Goal: Information Seeking & Learning: Learn about a topic

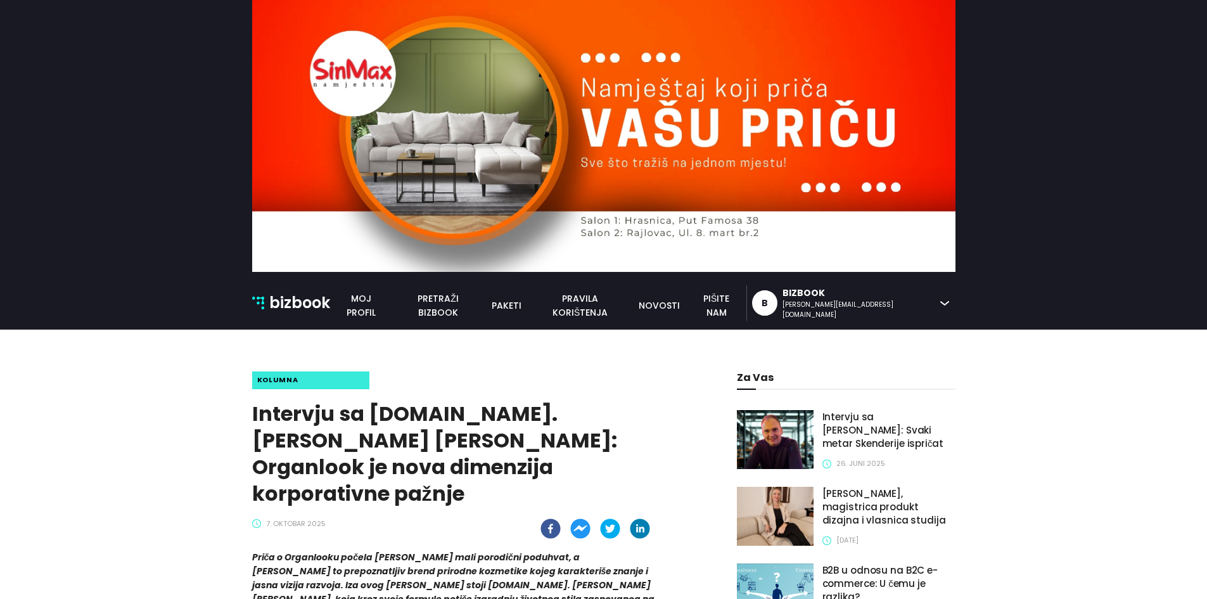
click at [291, 305] on p "bizbook" at bounding box center [299, 303] width 61 height 24
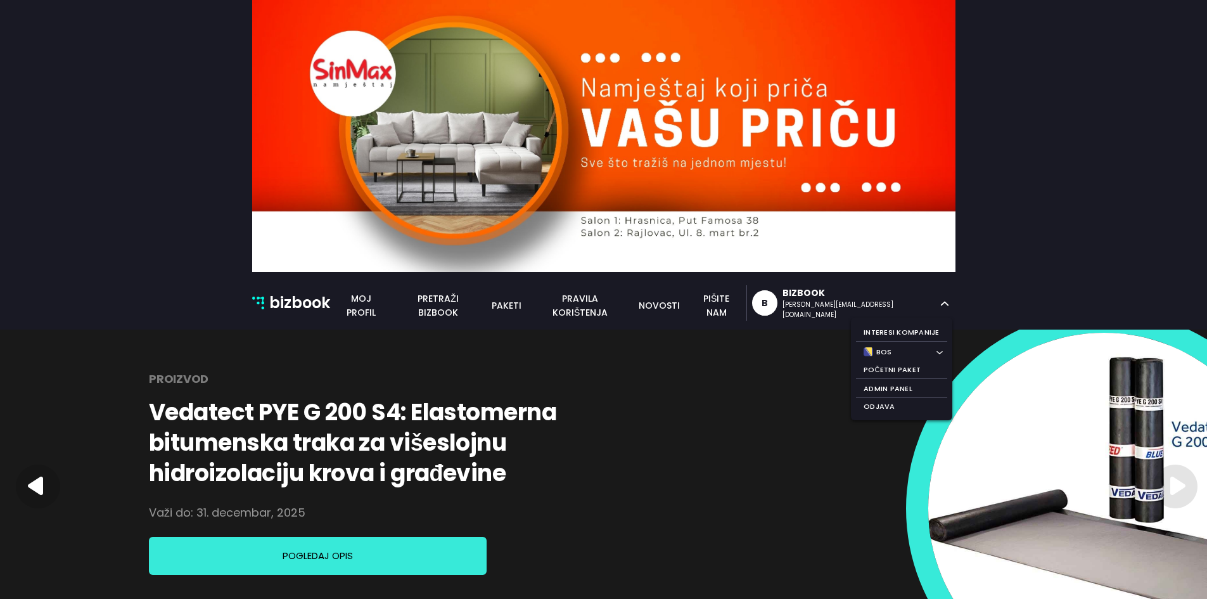
click at [943, 304] on icon at bounding box center [944, 304] width 8 height 4
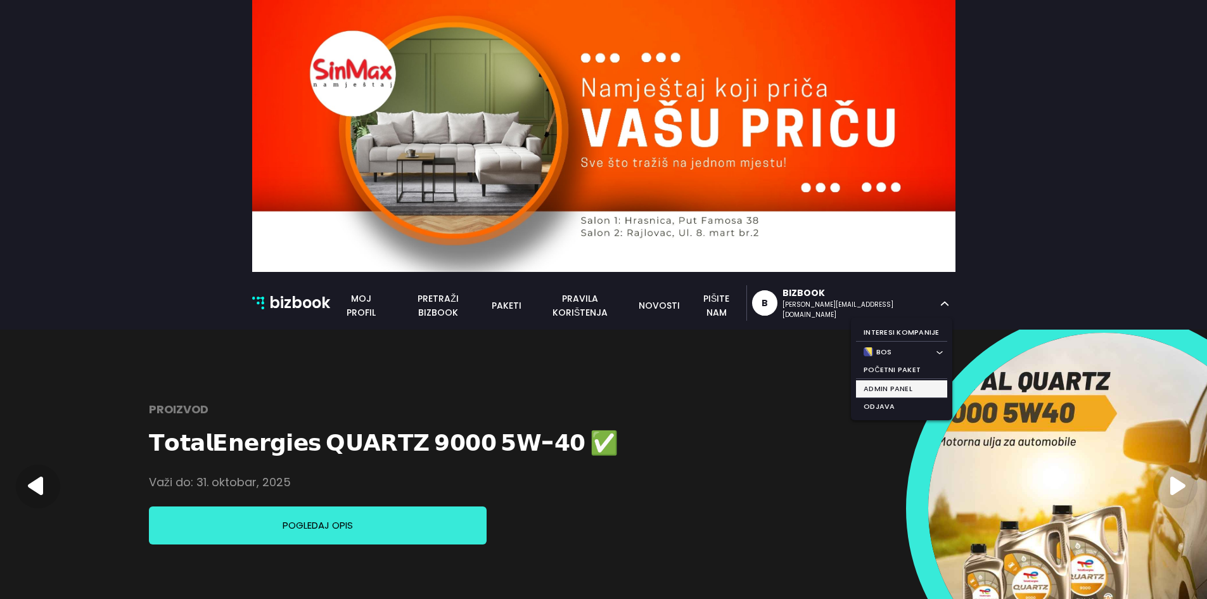
click at [908, 380] on li "Admin Panel" at bounding box center [901, 389] width 91 height 18
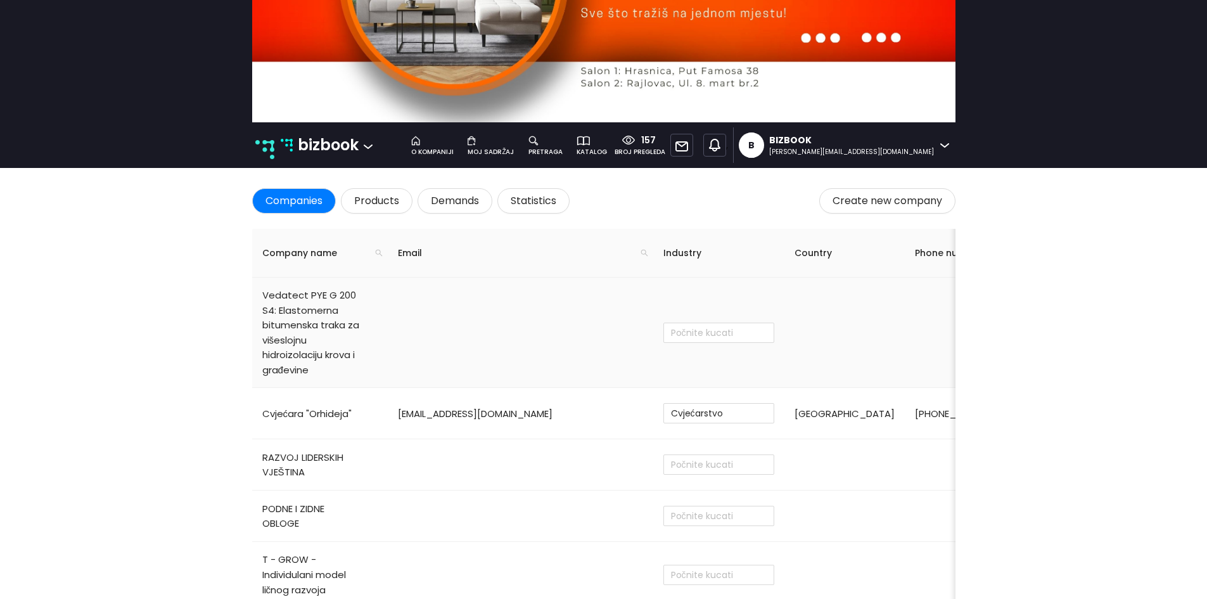
type input "Proizvodnja"
checkbox input "true"
type input "Obrazovanje i poučavanje"
type input "Ostalo"
checkbox input "true"
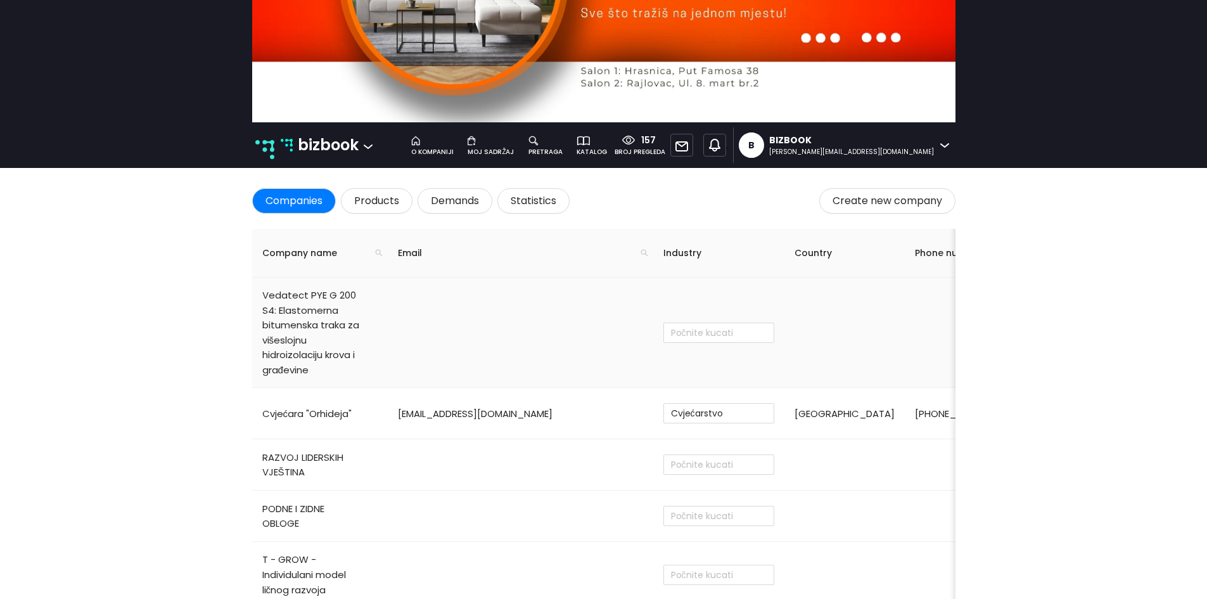
type input "Cvjećarstvo"
checkbox input "true"
type input "Trgovina na malo u nespecializiranim prodavnicama"
checkbox input "true"
type input "Administrativne djelatnosti"
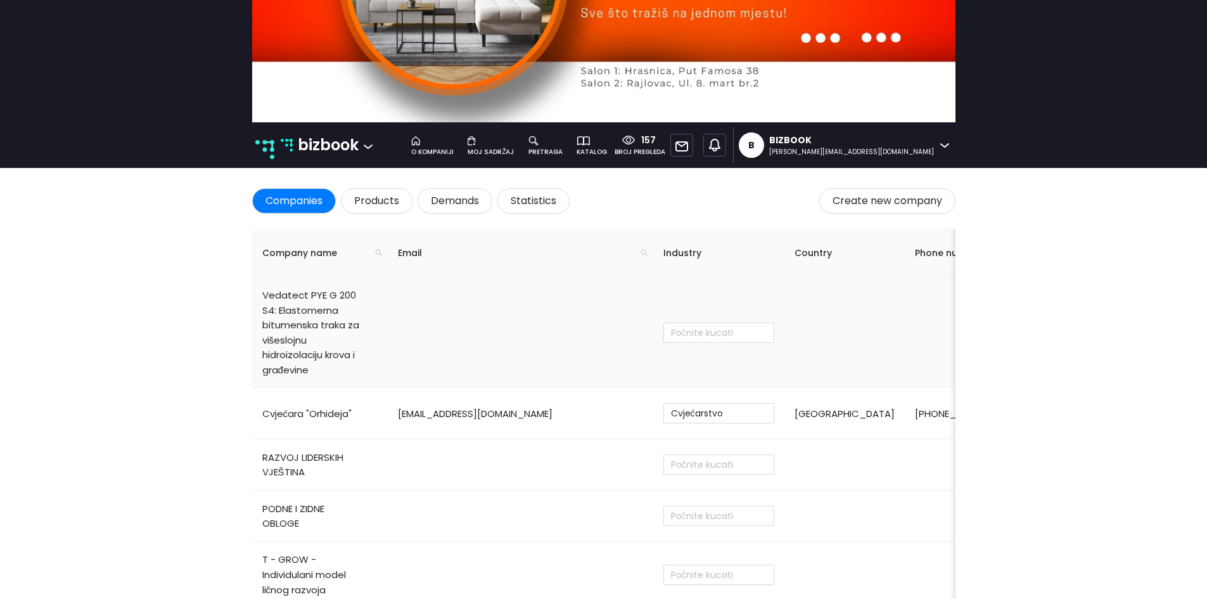
checkbox input "false"
type input "IT, mrežni servisi i podrška"
type input "Administrativne djelatnosti"
type input "Razvoj softvera"
type input "Proizvodnja hemijskih proizvoda"
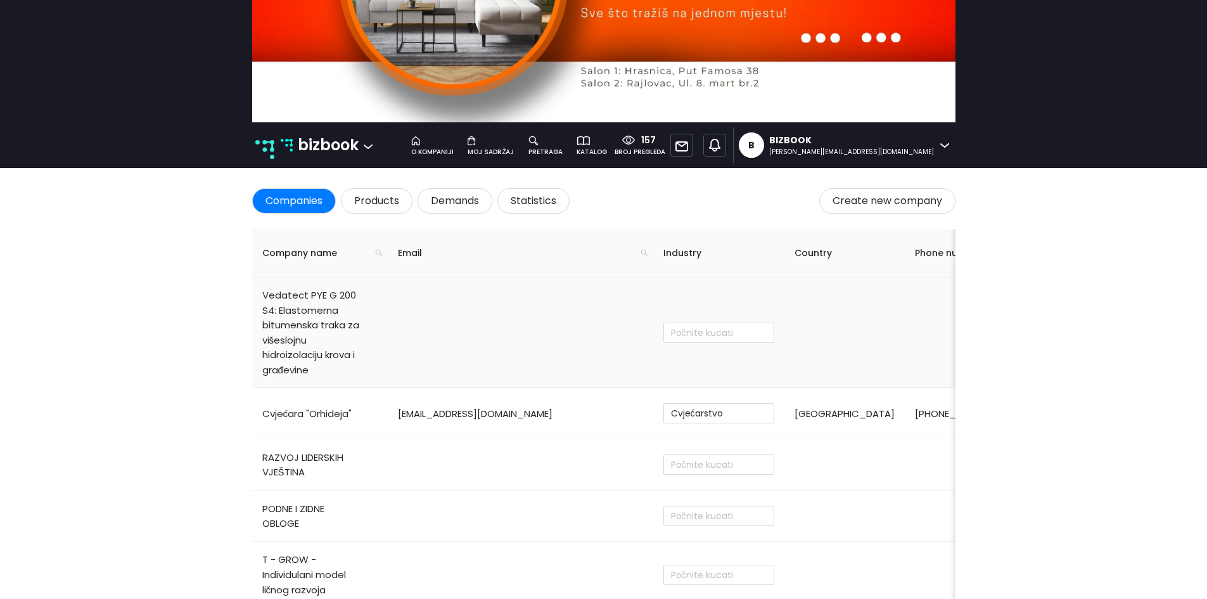
type input "Djelatnost iznajmljivanja"
type input "Savjetovanje u vezi sa poslovanjem"
type input "Investiranje i razvoj"
type input "Savjetovanje u vezi sa poslovanjem"
type input "Administrativne djelatnosti"
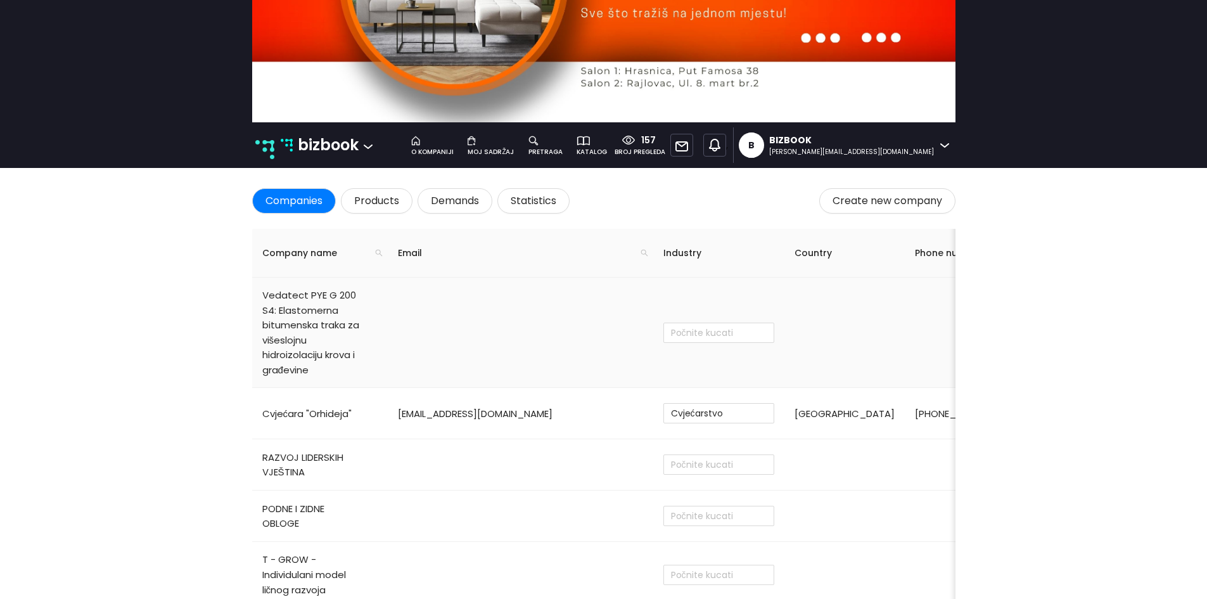
checkbox input "false"
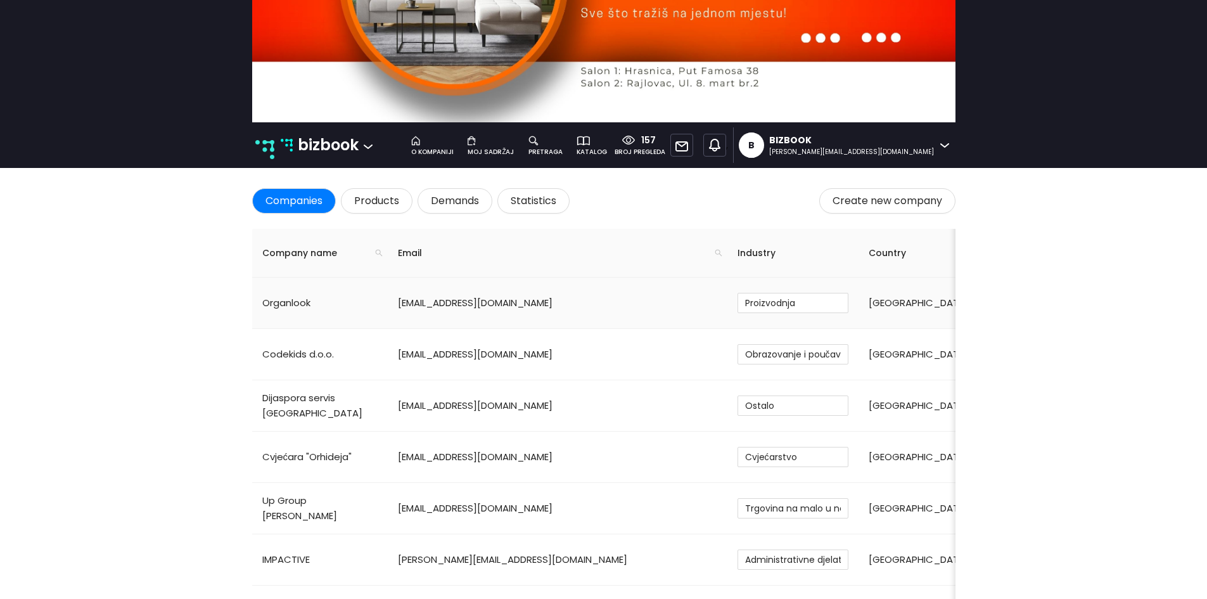
scroll to position [150, 0]
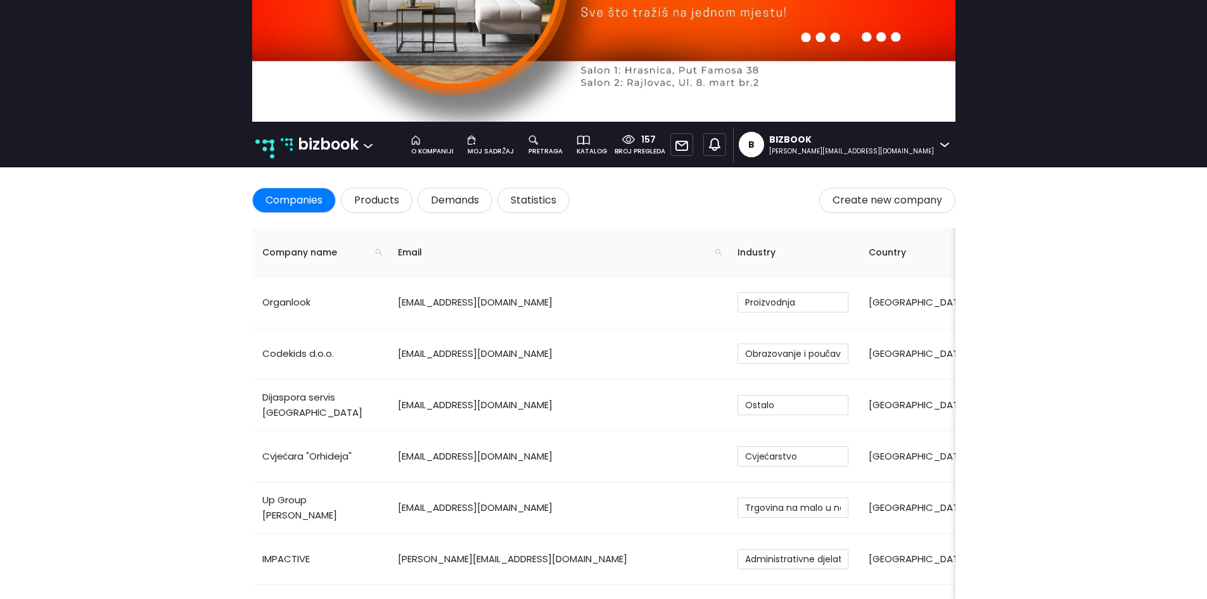
click at [539, 138] on icon at bounding box center [533, 140] width 10 height 10
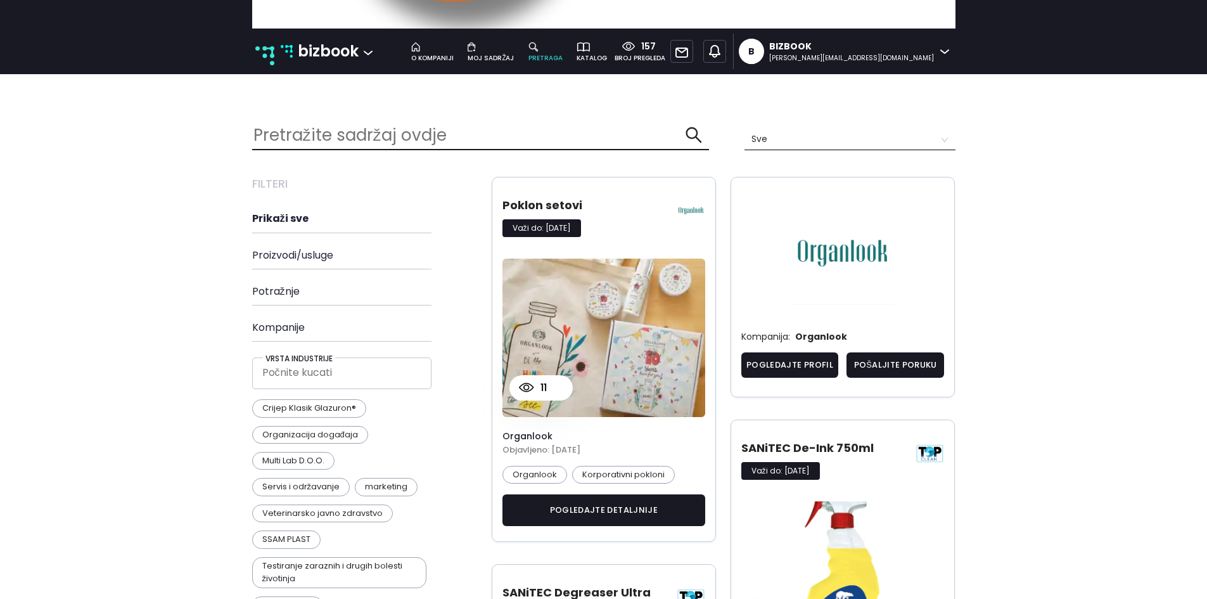
scroll to position [2517, 723]
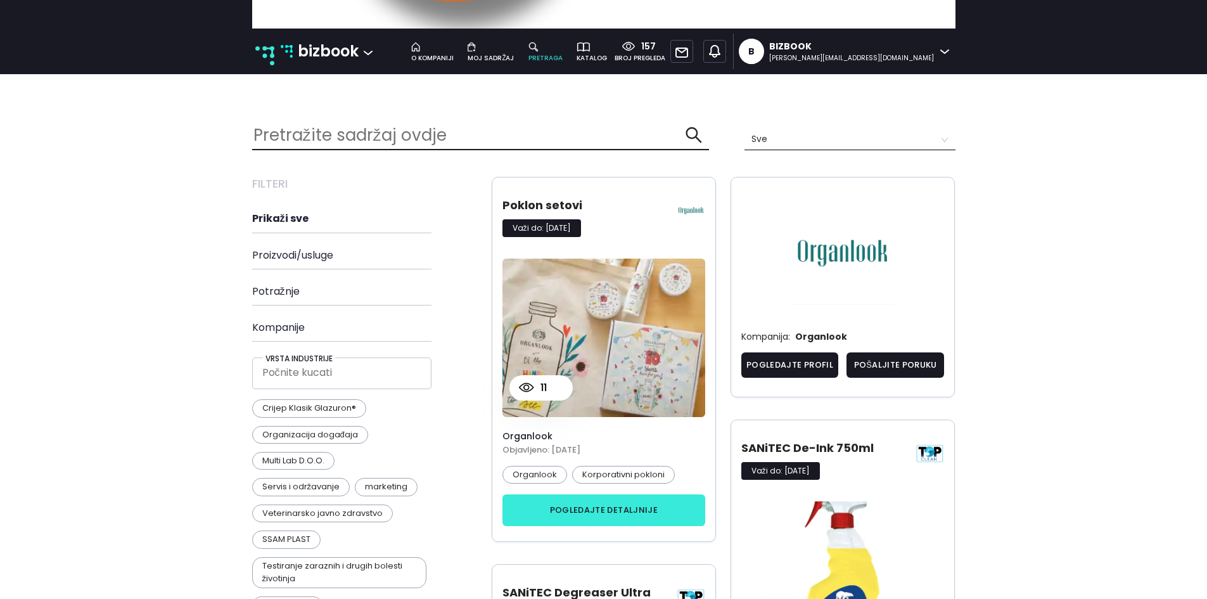
click at [587, 497] on button "pogledajte detaljnije" at bounding box center [603, 510] width 203 height 32
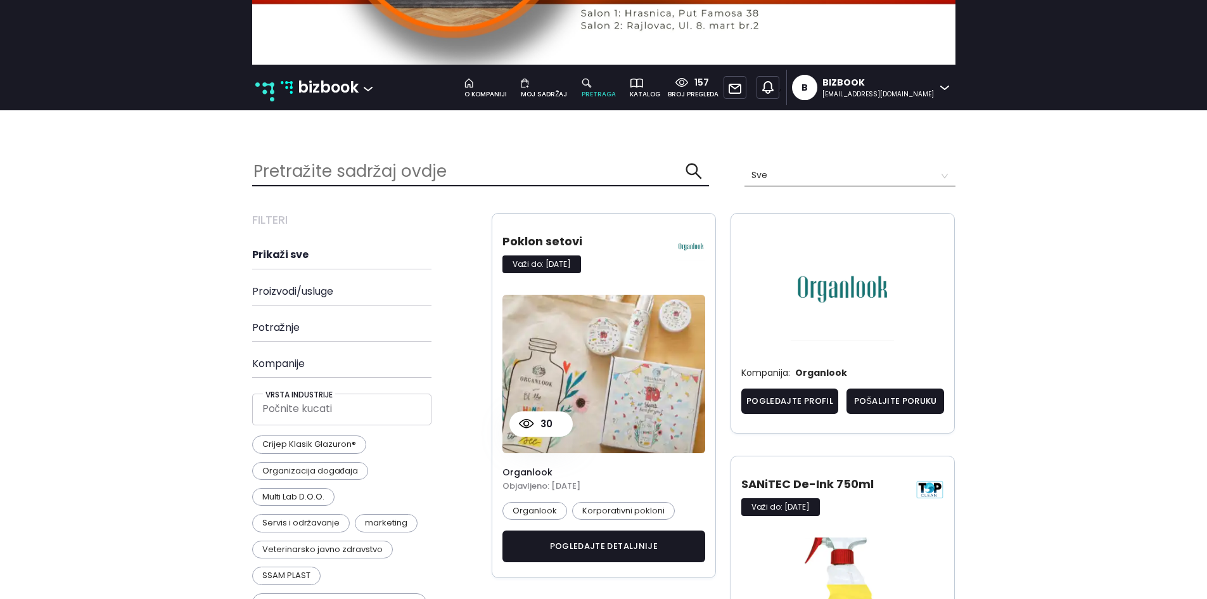
scroll to position [2517, 723]
